Goal: Task Accomplishment & Management: Use online tool/utility

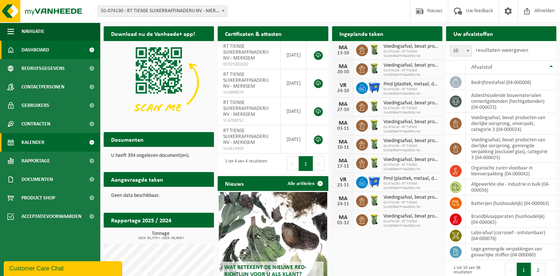
click at [46, 142] on link "Kalender" at bounding box center [50, 142] width 100 height 18
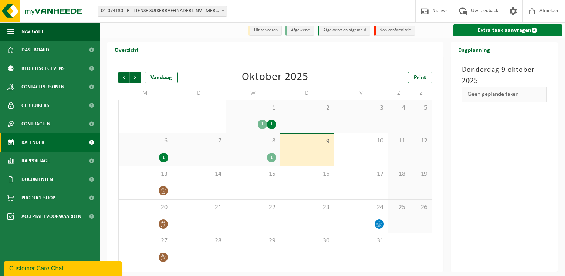
click at [503, 30] on link "Extra taak aanvragen" at bounding box center [508, 30] width 109 height 12
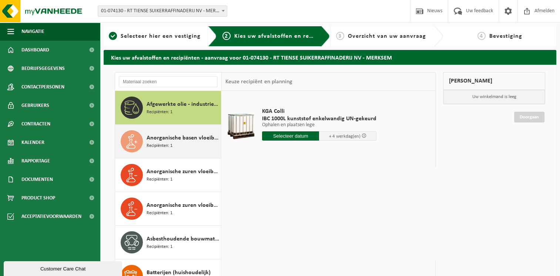
click at [159, 151] on div "Anorganische basen vloeibaar in IBC Recipiënten: 1" at bounding box center [182, 141] width 73 height 22
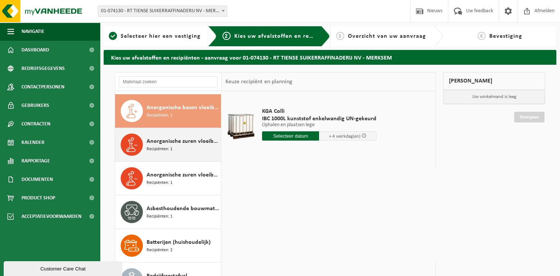
scroll to position [33, 0]
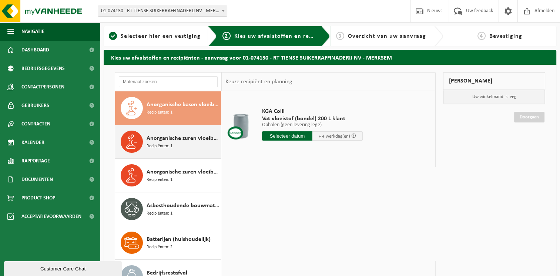
click at [161, 147] on span "Recipiënten: 1" at bounding box center [159, 146] width 26 height 7
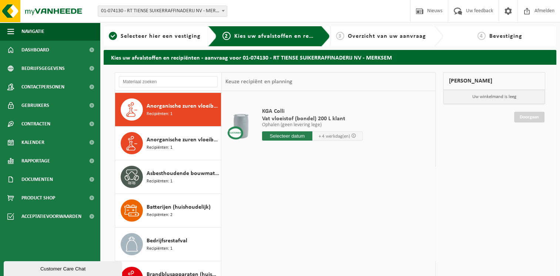
scroll to position [67, 0]
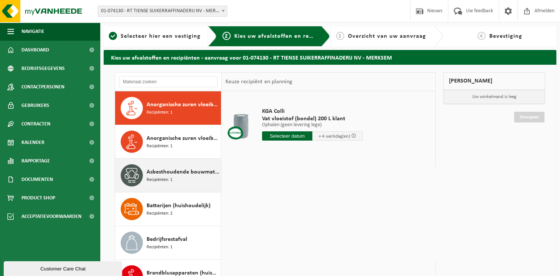
click at [164, 171] on span "Asbesthoudende bouwmaterialen cementgebonden (hechtgebonden)" at bounding box center [182, 172] width 73 height 9
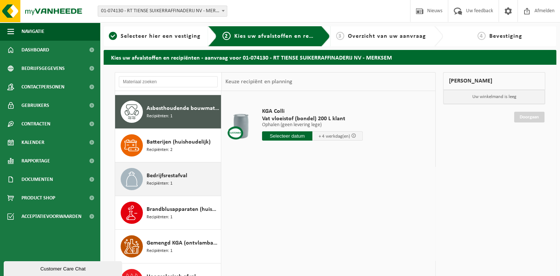
scroll to position [134, 0]
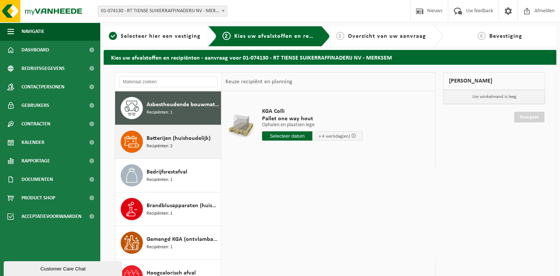
click at [164, 147] on span "Recipiënten: 2" at bounding box center [159, 146] width 26 height 7
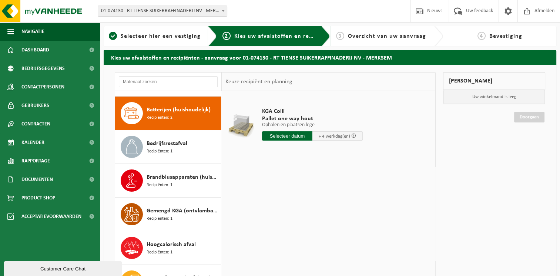
scroll to position [168, 0]
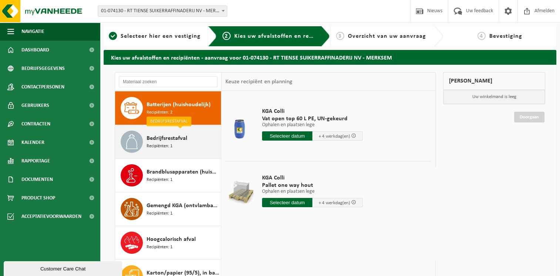
click at [197, 146] on div "Bedrijfsrestafval Recipiënten: 1" at bounding box center [182, 142] width 73 height 22
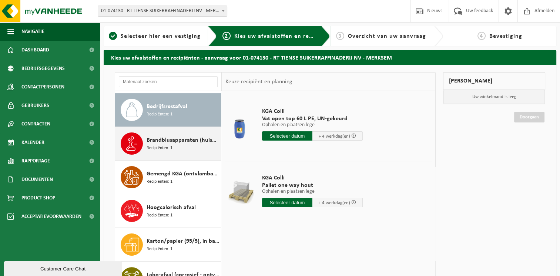
scroll to position [201, 0]
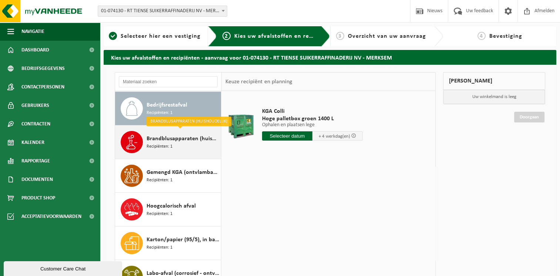
click at [183, 140] on span "Brandblusapparaten (huishoudelijk)" at bounding box center [182, 138] width 73 height 9
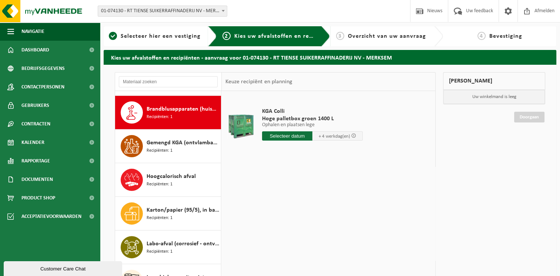
scroll to position [235, 0]
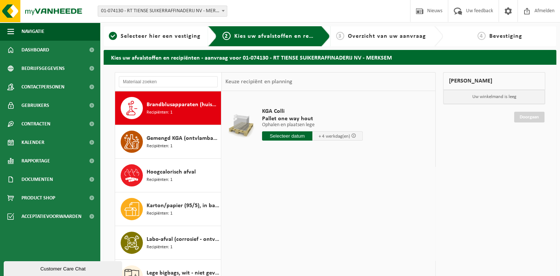
click at [183, 140] on span "Gemengd KGA (ontvlambaar-corrosief)" at bounding box center [182, 138] width 73 height 9
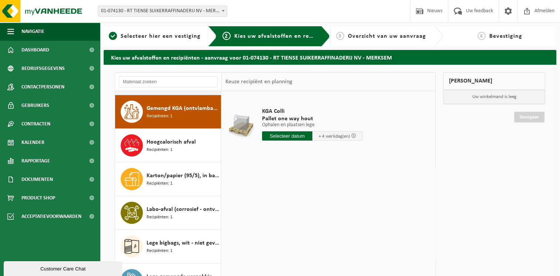
scroll to position [269, 0]
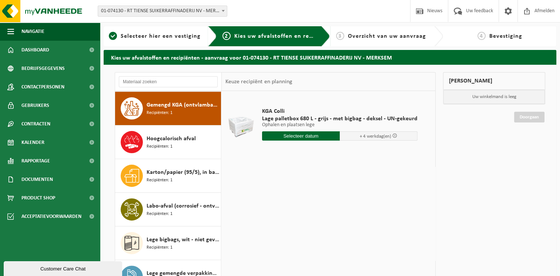
click at [183, 140] on span "Hoogcalorisch afval" at bounding box center [170, 138] width 49 height 9
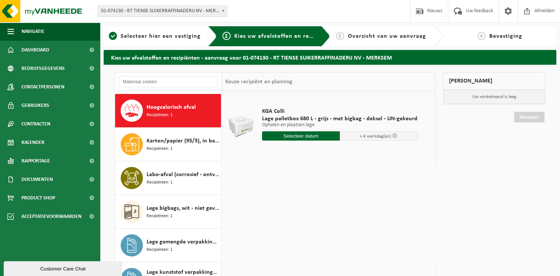
scroll to position [302, 0]
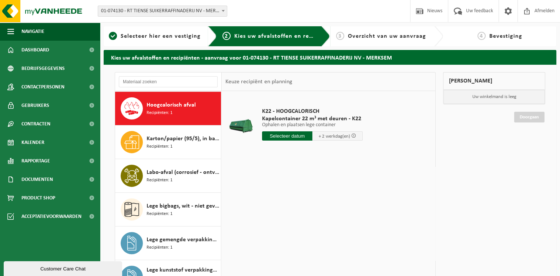
drag, startPoint x: 243, startPoint y: 128, endPoint x: 455, endPoint y: 210, distance: 226.4
click at [455, 210] on div "Mijn winkelmand Uw winkelmand is leeg Doorgaan" at bounding box center [494, 201] width 110 height 259
drag, startPoint x: 111, startPoint y: 516, endPoint x: 96, endPoint y: 264, distance: 253.1
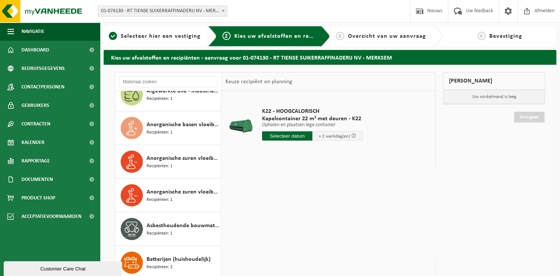
scroll to position [0, 0]
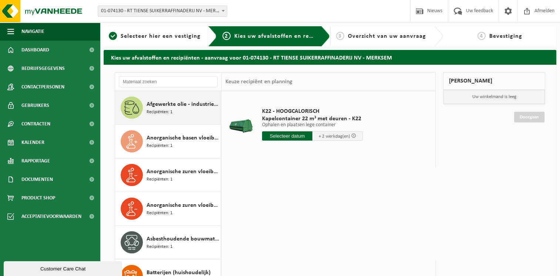
click at [174, 104] on span "Afgewerkte olie - industrie in bulk" at bounding box center [182, 104] width 73 height 9
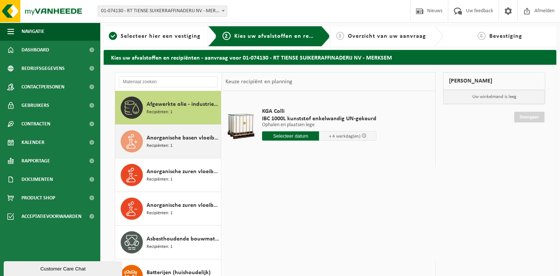
click at [175, 137] on span "Anorganische basen vloeibaar in IBC" at bounding box center [182, 138] width 73 height 9
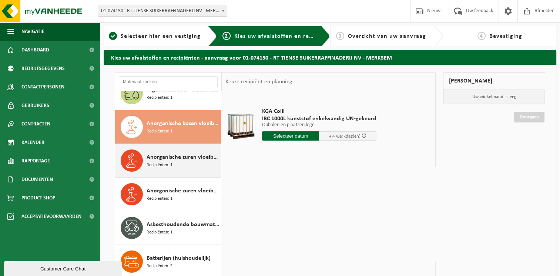
scroll to position [33, 0]
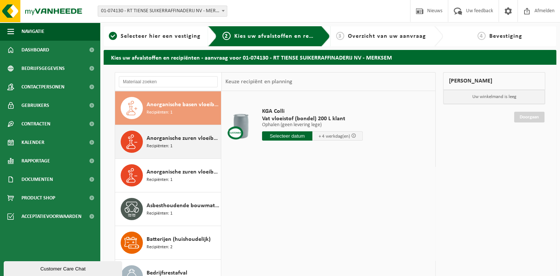
click at [169, 146] on span "Recipiënten: 1" at bounding box center [159, 146] width 26 height 7
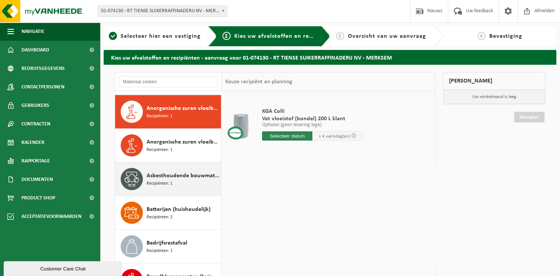
scroll to position [67, 0]
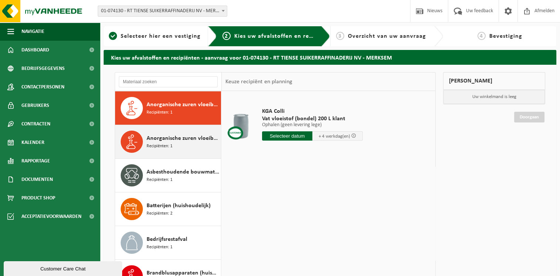
click at [163, 141] on span "Anorganische zuren vloeibaar in IBC" at bounding box center [182, 138] width 73 height 9
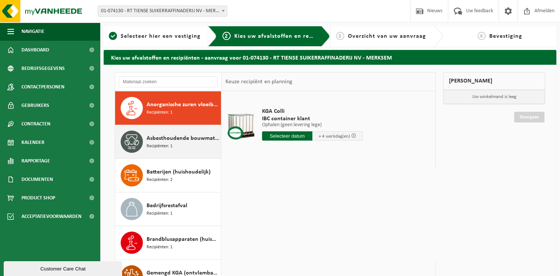
click at [164, 147] on span "Recipiënten: 1" at bounding box center [159, 146] width 26 height 7
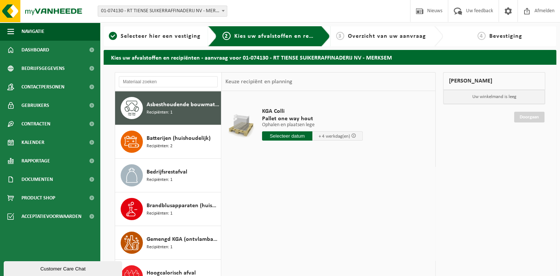
click at [164, 147] on span "Recipiënten: 2" at bounding box center [159, 146] width 26 height 7
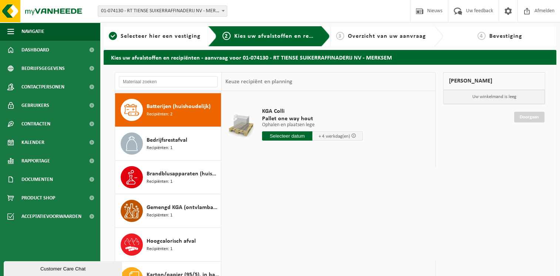
scroll to position [168, 0]
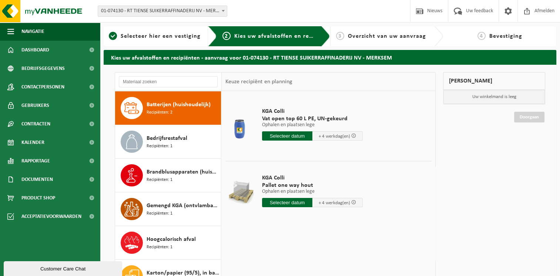
click at [164, 147] on span "Recipiënten: 1" at bounding box center [159, 146] width 26 height 7
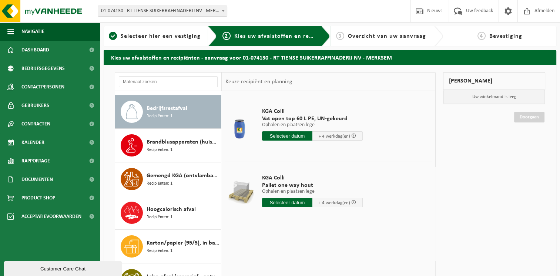
scroll to position [201, 0]
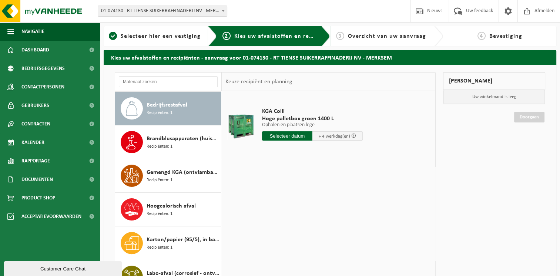
click at [164, 147] on span "Recipiënten: 1" at bounding box center [159, 146] width 26 height 7
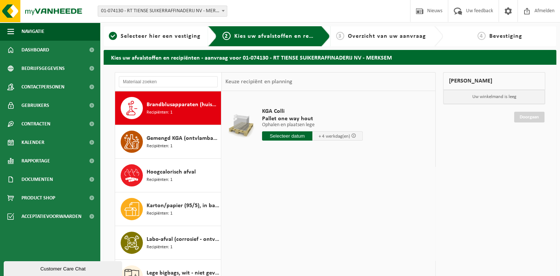
click at [164, 147] on span "Recipiënten: 1" at bounding box center [159, 146] width 26 height 7
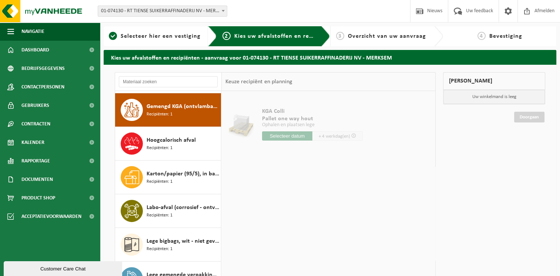
scroll to position [269, 0]
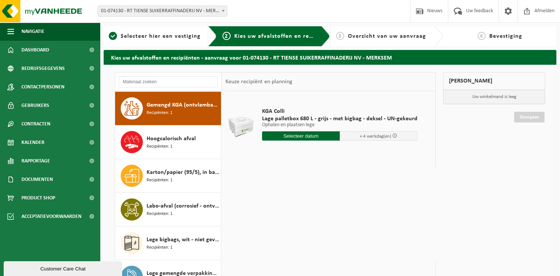
click at [164, 147] on span "Recipiënten: 1" at bounding box center [159, 146] width 26 height 7
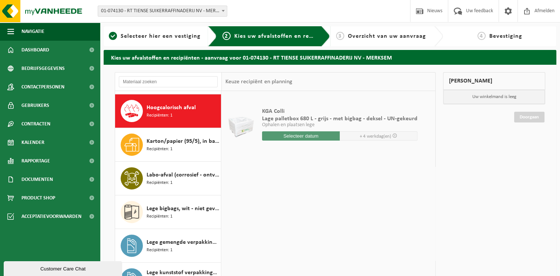
scroll to position [302, 0]
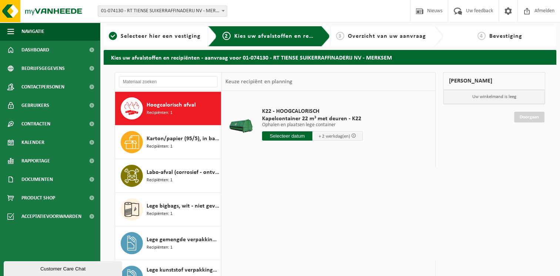
click at [164, 147] on span "Recipiënten: 1" at bounding box center [159, 146] width 26 height 7
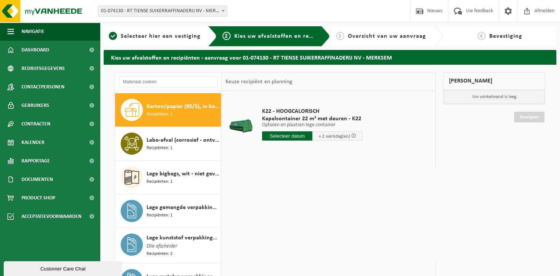
scroll to position [336, 0]
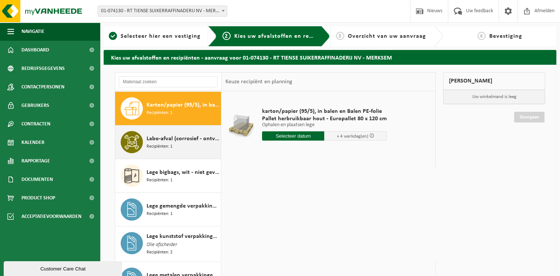
click at [180, 142] on div "Labo-afval (corrosief - ontvlambaar) Recipiënten: 1" at bounding box center [182, 142] width 73 height 22
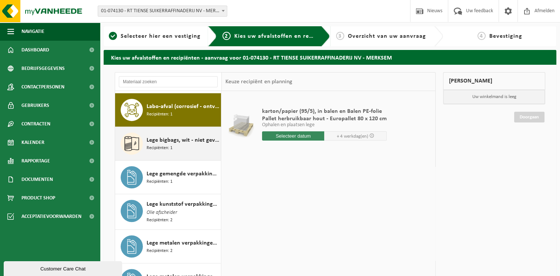
scroll to position [370, 0]
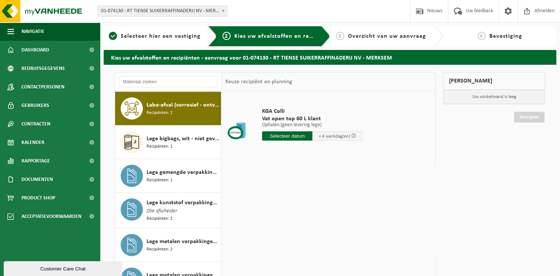
click at [242, 128] on div at bounding box center [240, 126] width 27 height 30
click at [234, 134] on div at bounding box center [240, 126] width 27 height 30
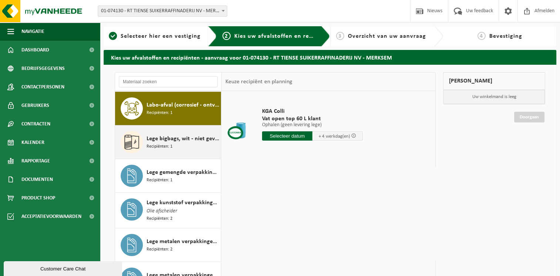
click at [200, 142] on div "Lege bigbags, wit - niet gevaarlijk - los Recipiënten: 1" at bounding box center [182, 142] width 73 height 22
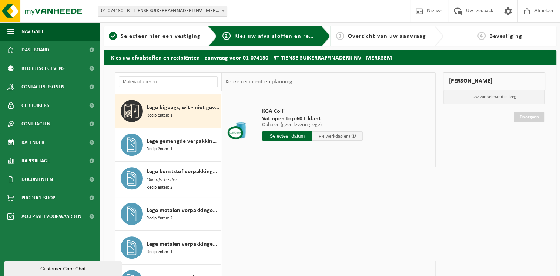
scroll to position [403, 0]
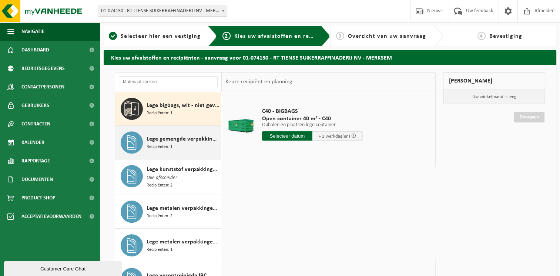
click at [169, 148] on span "Recipiënten: 1" at bounding box center [159, 147] width 26 height 7
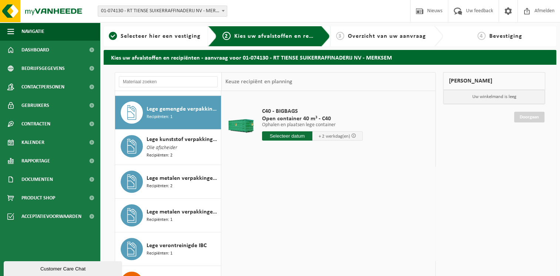
scroll to position [437, 0]
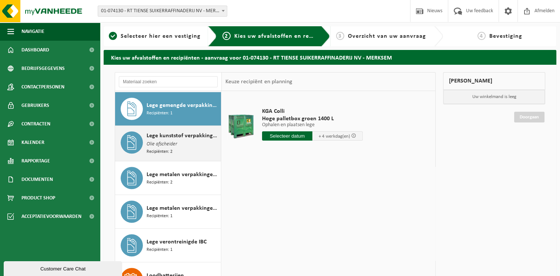
click at [185, 140] on div "Lege kunststof verpakkingen van gevaarlijke stoffen Olie afscheider Recipiënten…" at bounding box center [182, 143] width 73 height 24
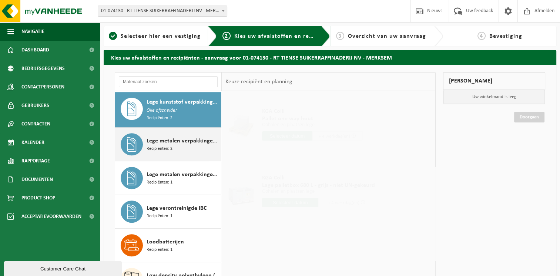
click at [182, 139] on span "Lege metalen verpakkingen van gevaarlijke stoffen" at bounding box center [182, 141] width 73 height 9
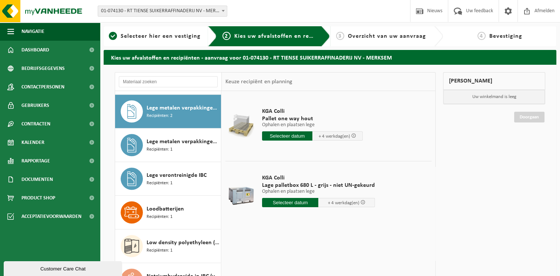
scroll to position [505, 0]
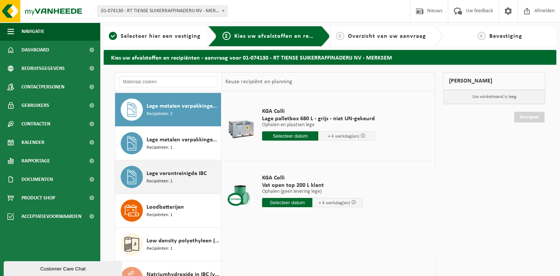
click at [181, 175] on div "Lege verontreinigde IBC Recipiënten: 1" at bounding box center [182, 177] width 73 height 22
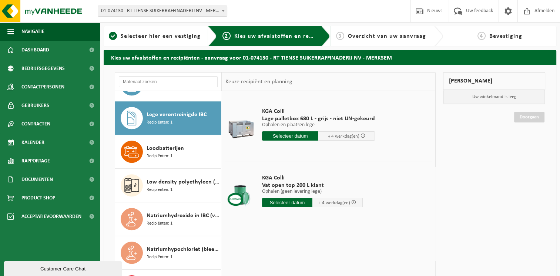
scroll to position [572, 0]
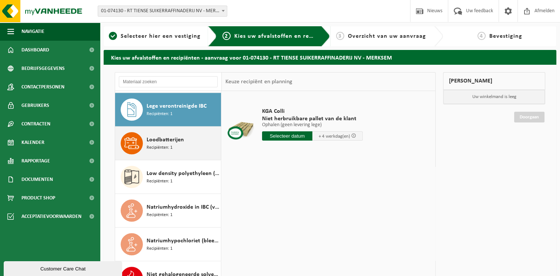
click at [174, 149] on div "Loodbatterijen Recipiënten: 1" at bounding box center [182, 143] width 73 height 22
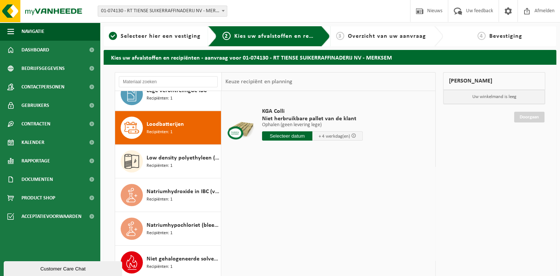
scroll to position [606, 0]
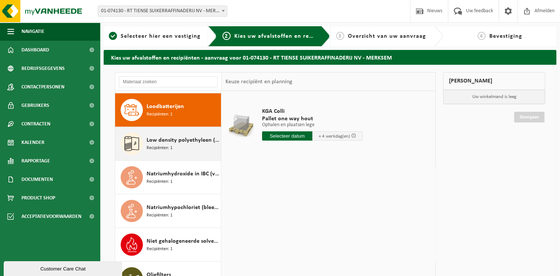
click at [171, 136] on span "Low density polyethyleen (LDPE) folie in balen, naturel" at bounding box center [182, 140] width 73 height 9
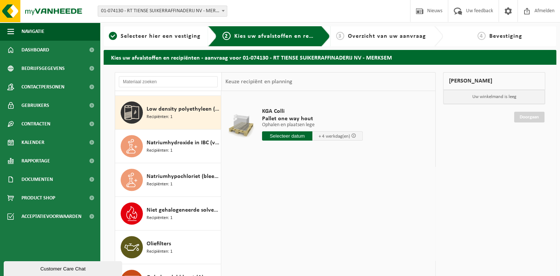
scroll to position [639, 0]
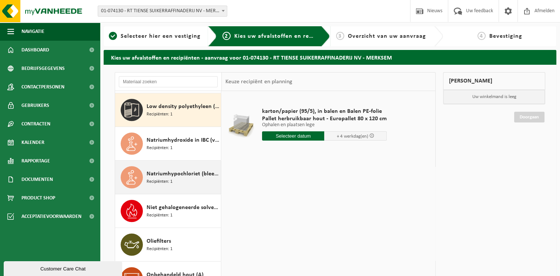
click at [180, 169] on span "Natriumhypochloriet (bleekwater) in IBC" at bounding box center [182, 173] width 73 height 9
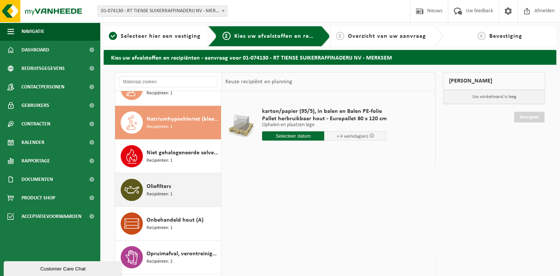
scroll to position [707, 0]
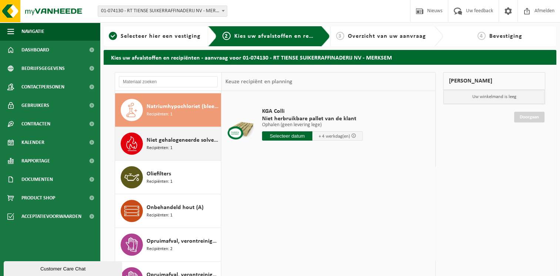
click at [160, 150] on div "Niet gehalogeneerde solventen - hoogcalorisch in kleinverpakking Recipiënten: 1" at bounding box center [182, 143] width 73 height 22
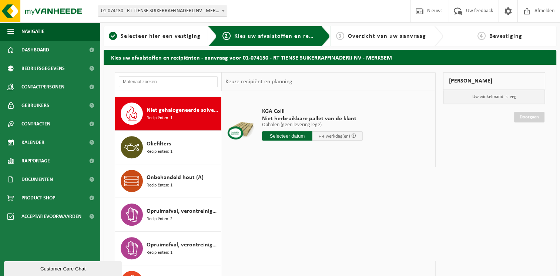
scroll to position [740, 0]
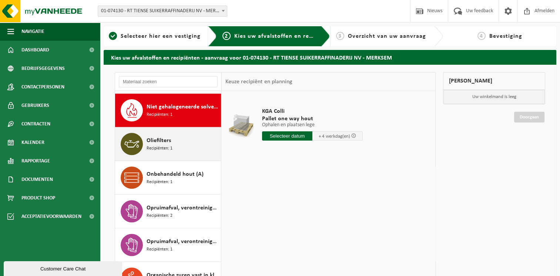
click at [169, 145] on span "Recipiënten: 1" at bounding box center [159, 148] width 26 height 7
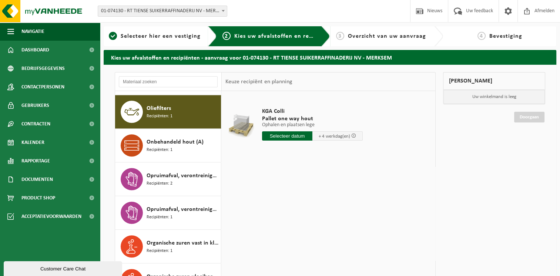
scroll to position [774, 0]
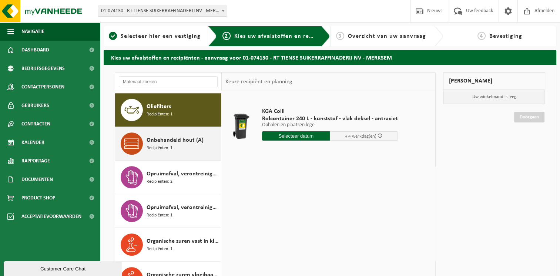
click at [158, 148] on span "Recipiënten: 1" at bounding box center [159, 148] width 26 height 7
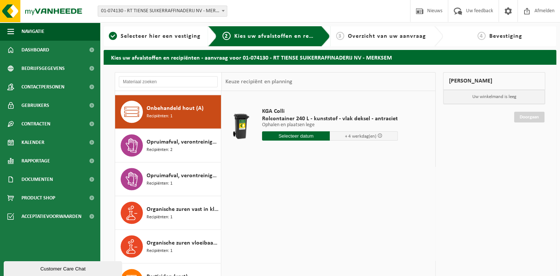
scroll to position [807, 0]
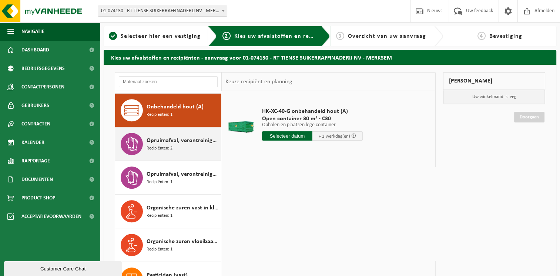
click at [160, 145] on span "Recipiënten: 2" at bounding box center [159, 148] width 26 height 7
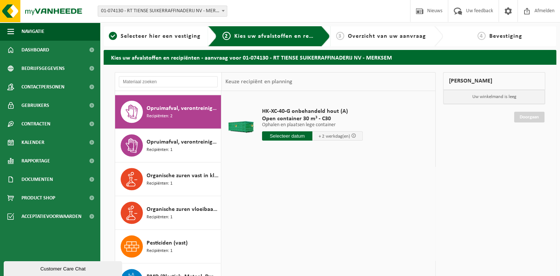
scroll to position [841, 0]
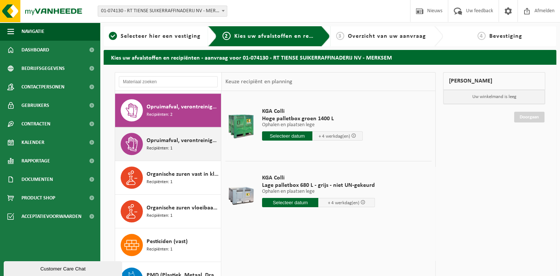
click at [172, 143] on div "Opruimafval, verontreinigd met olie Recipiënten: 1" at bounding box center [182, 144] width 73 height 22
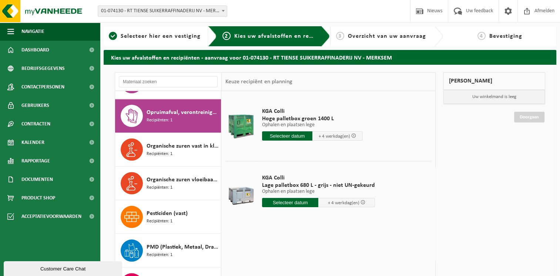
scroll to position [875, 0]
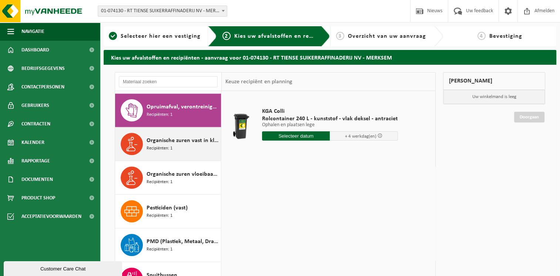
click at [190, 146] on div "Organische zuren vast in kleinverpakking Recipiënten: 1" at bounding box center [182, 144] width 73 height 22
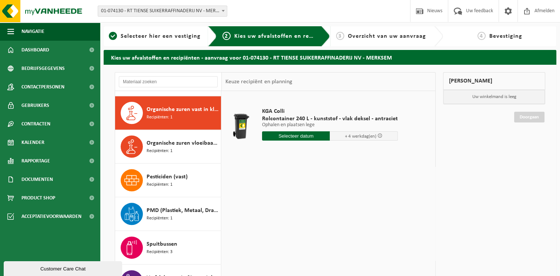
scroll to position [908, 0]
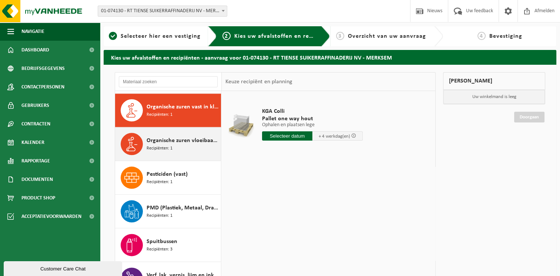
click at [190, 146] on div "Organische zuren vloeibaar in kleinverpakking Recipiënten: 1" at bounding box center [182, 144] width 73 height 22
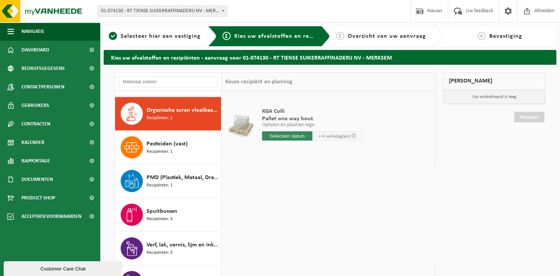
scroll to position [942, 0]
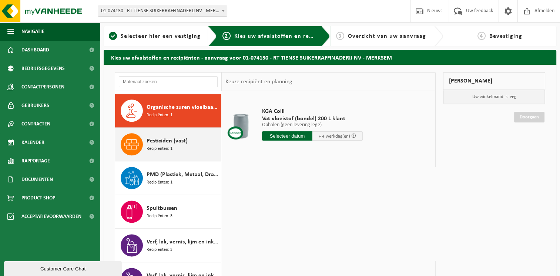
click at [186, 144] on div "Pesticiden (vast) Recipiënten: 1" at bounding box center [182, 144] width 73 height 22
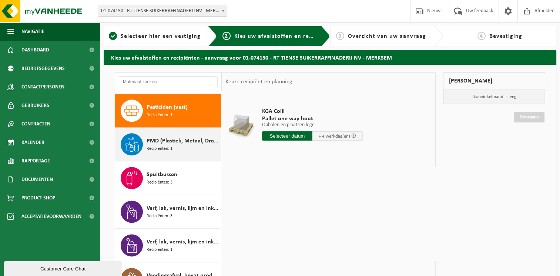
click at [182, 143] on div "PMD (Plastiek, Metaal, Drankkartons) (bedrijven) Recipiënten: 1" at bounding box center [182, 144] width 73 height 22
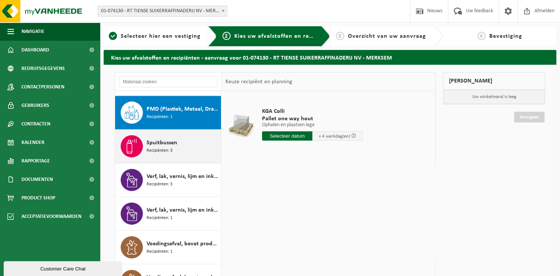
scroll to position [1009, 0]
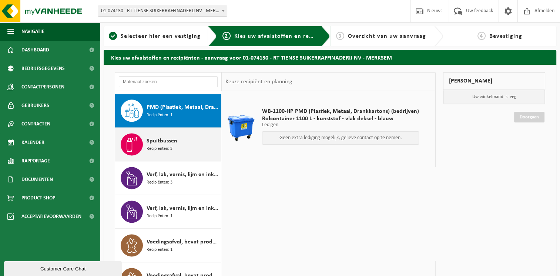
click at [166, 148] on span "Recipiënten: 3" at bounding box center [159, 148] width 26 height 7
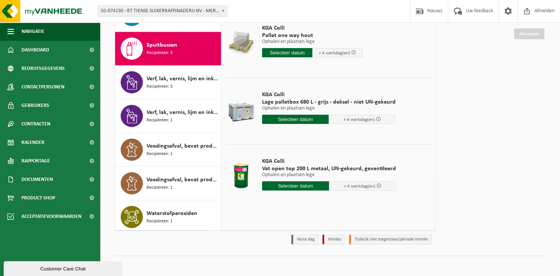
scroll to position [85, 0]
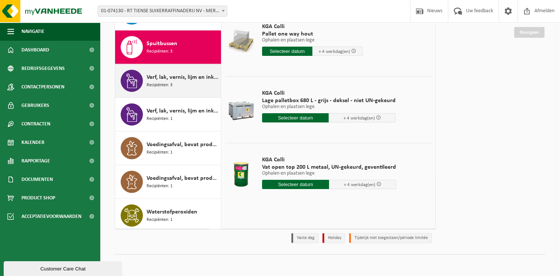
click at [166, 82] on span "Recipiënten: 3" at bounding box center [159, 85] width 26 height 7
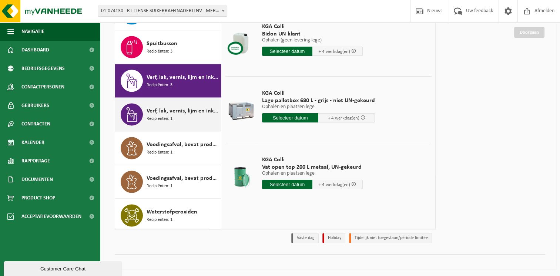
click at [174, 113] on div "Verf, lak, vernis, lijm en inkt, industrieel in kleinverpakking Recipiënten: 1" at bounding box center [182, 114] width 73 height 22
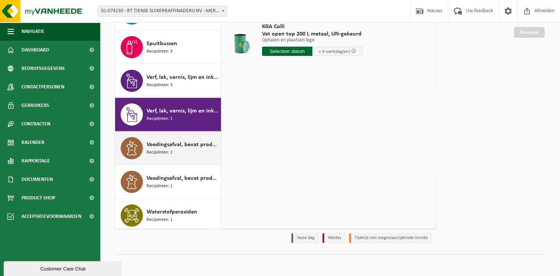
click at [175, 146] on div "Voedingsafval, bevat producten van dierlijke oorsprong, gemengde verpakking (ex…" at bounding box center [182, 148] width 73 height 22
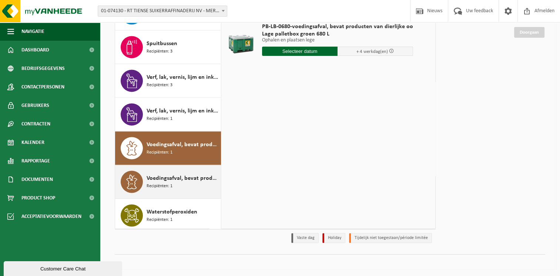
click at [174, 176] on span "Voedingsafval, bevat producten van dierlijke oorsprong, onverpakt, categorie 3" at bounding box center [182, 178] width 73 height 9
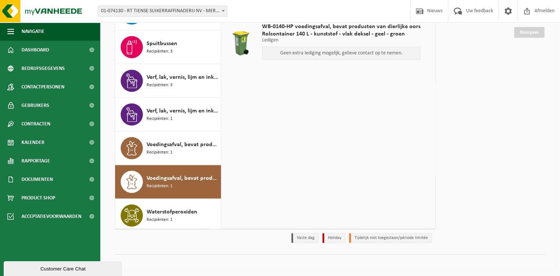
click at [174, 176] on span "Voedingsafval, bevat producten van dierlijke oorsprong, onverpakt, categorie 3" at bounding box center [182, 178] width 73 height 9
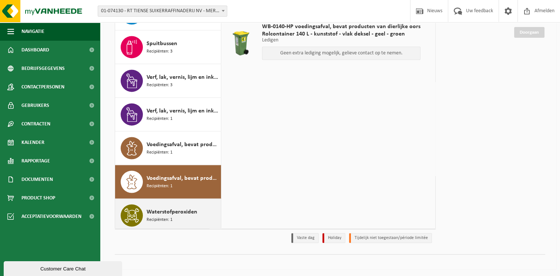
click at [153, 217] on span "Recipiënten: 1" at bounding box center [159, 219] width 26 height 7
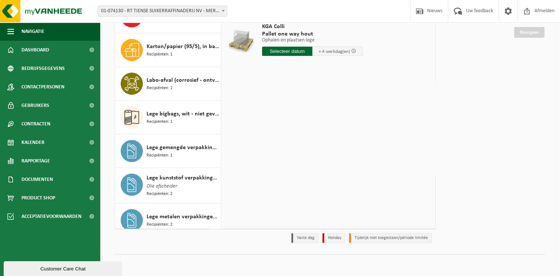
scroll to position [250, 0]
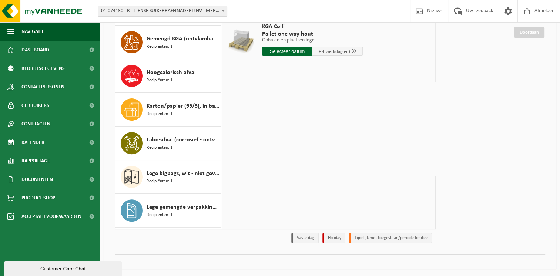
click at [503, 92] on div "Mijn winkelmand Uw winkelmand is leeg Doorgaan" at bounding box center [494, 116] width 110 height 259
click at [515, 182] on div "Mijn winkelmand Uw winkelmand is leeg Doorgaan" at bounding box center [494, 116] width 110 height 259
click at [485, 166] on div "Mijn winkelmand Uw winkelmand is leeg Doorgaan" at bounding box center [494, 116] width 110 height 259
